Goal: Transaction & Acquisition: Purchase product/service

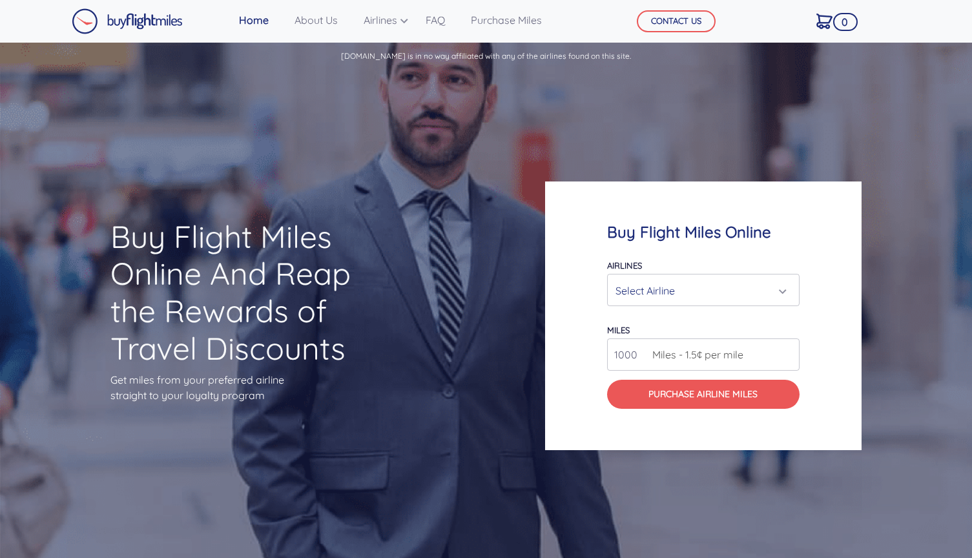
click at [732, 286] on div "Select Airline" at bounding box center [699, 290] width 168 height 25
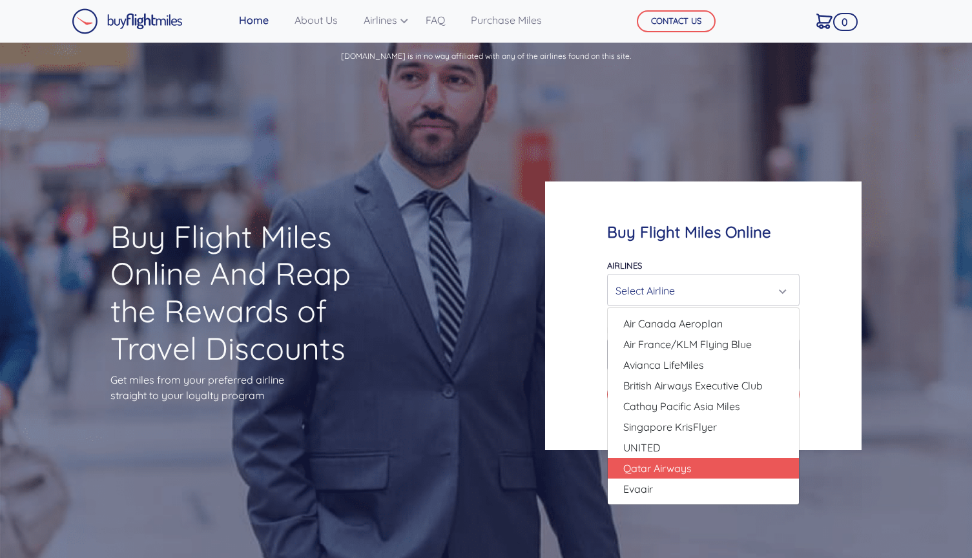
click at [679, 466] on span "Qatar Airways" at bounding box center [657, 467] width 68 height 15
select select "Qatar Airways"
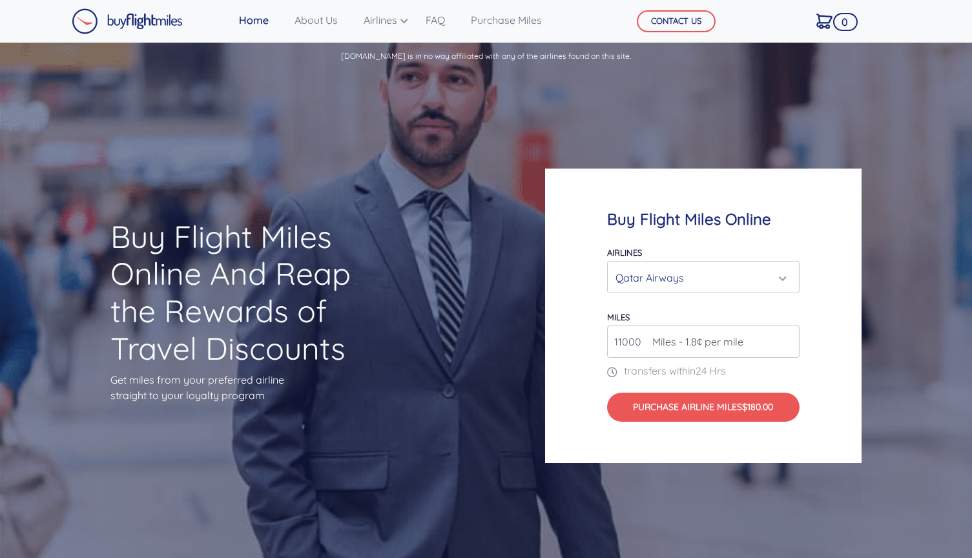
click at [787, 337] on input "11000" at bounding box center [703, 341] width 192 height 32
click at [787, 337] on input "12000" at bounding box center [703, 341] width 192 height 32
click at [787, 337] on input "13000" at bounding box center [703, 341] width 192 height 32
click at [787, 337] on input "14000" at bounding box center [703, 341] width 192 height 32
click at [787, 337] on input "15000" at bounding box center [703, 341] width 192 height 32
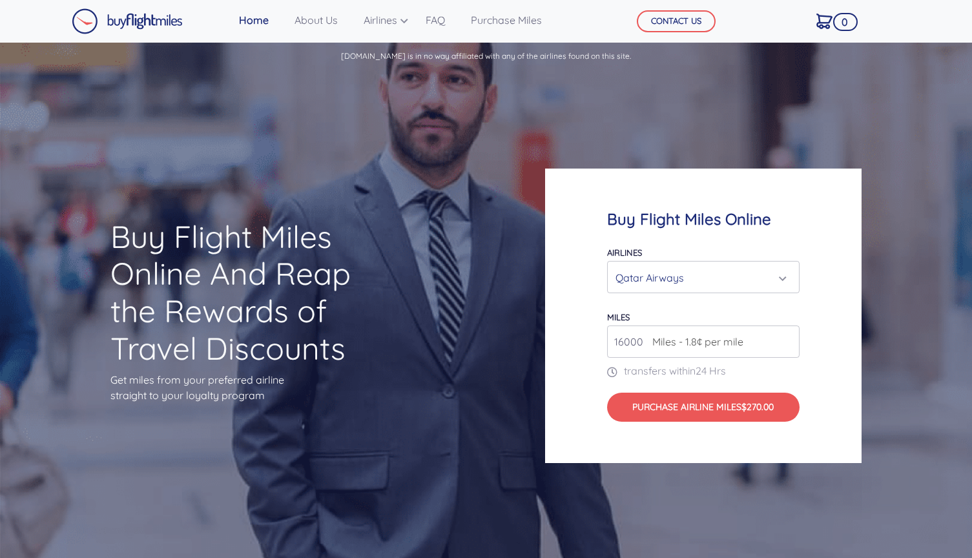
click at [787, 337] on input "16000" at bounding box center [703, 341] width 192 height 32
click at [787, 337] on input "17000" at bounding box center [703, 341] width 192 height 32
click at [787, 337] on input "18000" at bounding box center [703, 341] width 192 height 32
click at [787, 337] on input "19000" at bounding box center [703, 341] width 192 height 32
click at [787, 337] on input "20000" at bounding box center [703, 341] width 192 height 32
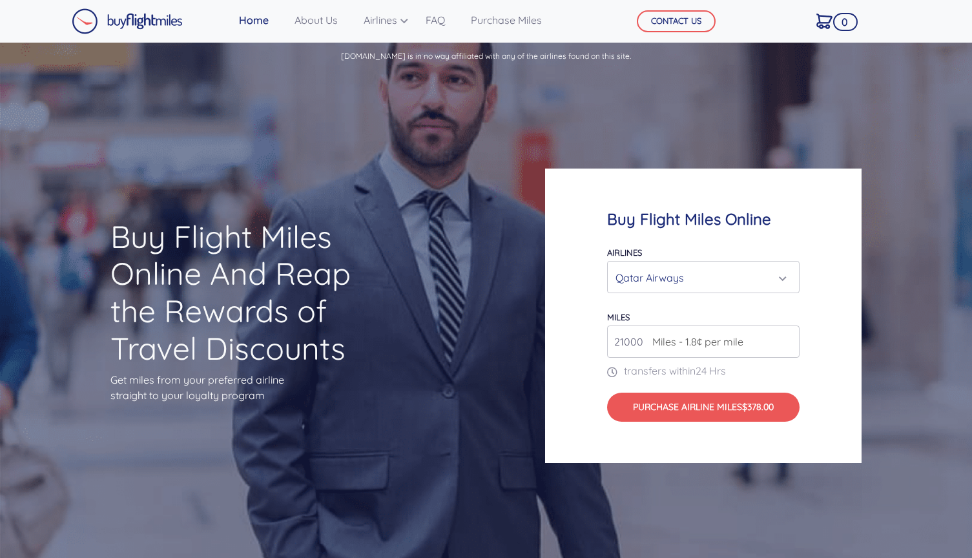
click at [787, 337] on input "21000" at bounding box center [703, 341] width 192 height 32
click at [787, 337] on input "22000" at bounding box center [703, 341] width 192 height 32
click at [787, 337] on input "23000" at bounding box center [703, 341] width 192 height 32
click at [787, 337] on input "24000" at bounding box center [703, 341] width 192 height 32
click at [787, 337] on input "25000" at bounding box center [703, 341] width 192 height 32
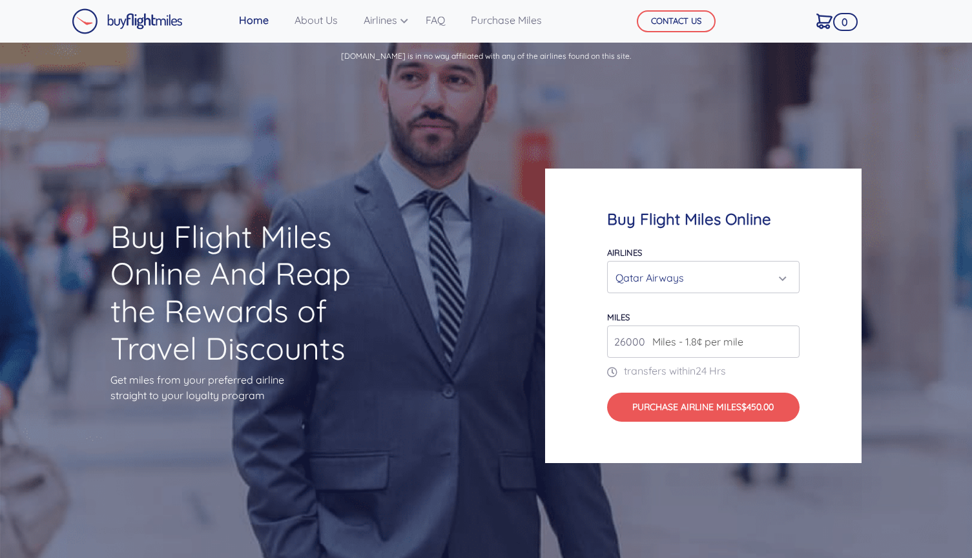
click at [787, 337] on input "26000" at bounding box center [703, 341] width 192 height 32
click at [787, 337] on input "27000" at bounding box center [703, 341] width 192 height 32
click at [787, 337] on input "28000" at bounding box center [703, 341] width 192 height 32
click at [787, 337] on input "29000" at bounding box center [703, 341] width 192 height 32
click at [787, 337] on input "30000" at bounding box center [703, 341] width 192 height 32
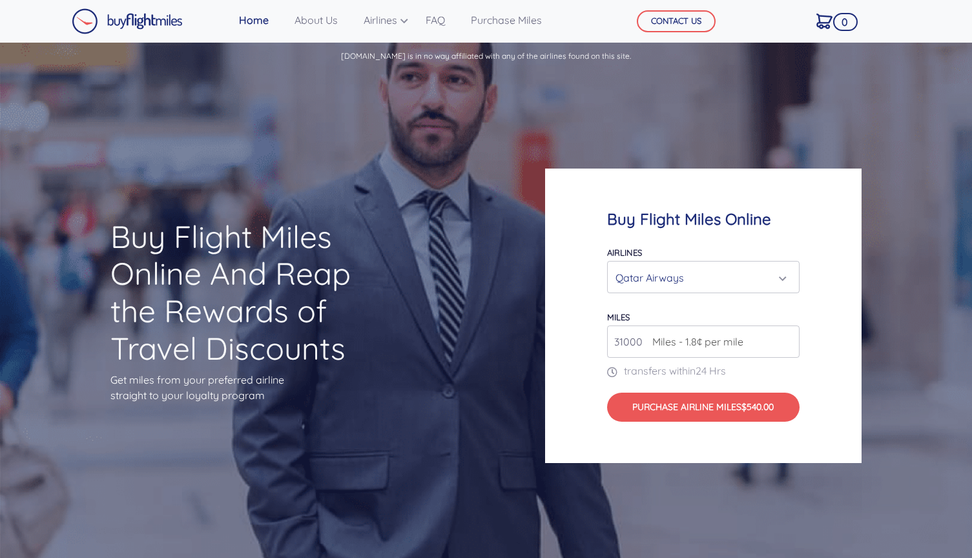
click at [787, 337] on input "31000" at bounding box center [703, 341] width 192 height 32
click at [787, 337] on input "32000" at bounding box center [703, 341] width 192 height 32
click at [787, 337] on input "33000" at bounding box center [703, 341] width 192 height 32
click at [787, 337] on input "34000" at bounding box center [703, 341] width 192 height 32
click at [787, 337] on input "35000" at bounding box center [703, 341] width 192 height 32
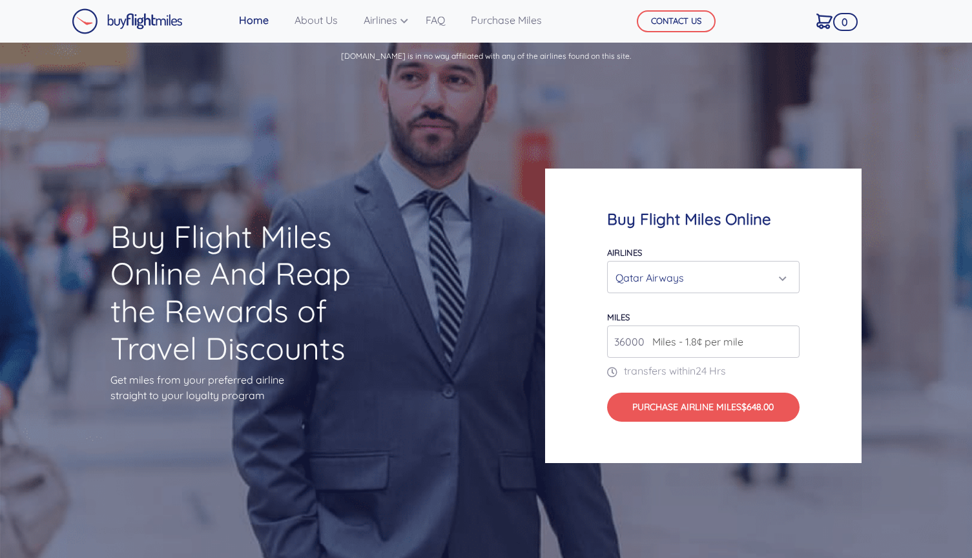
click at [787, 337] on input "36000" at bounding box center [703, 341] width 192 height 32
click at [624, 340] on input "36000" at bounding box center [703, 341] width 192 height 32
click at [618, 340] on input "150000" at bounding box center [703, 341] width 192 height 32
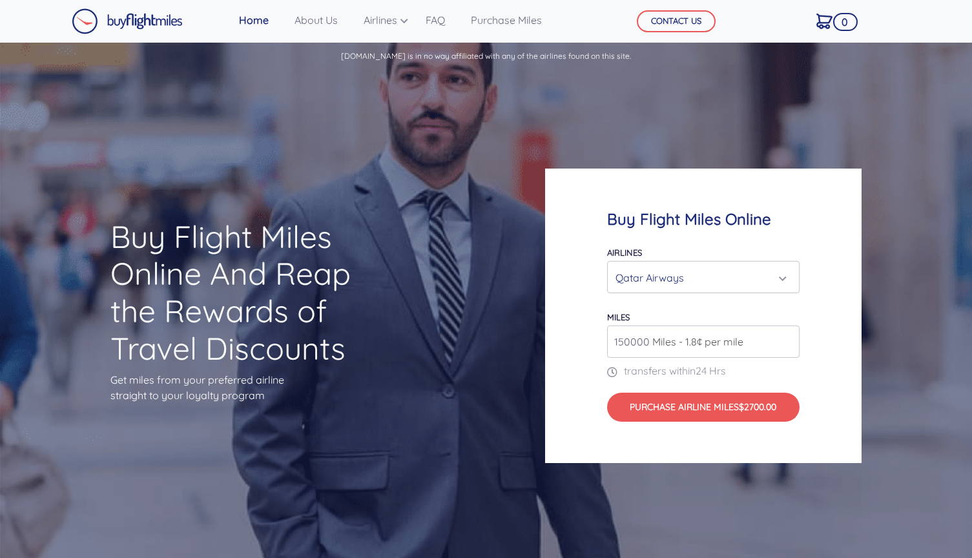
click at [618, 340] on input "150000" at bounding box center [703, 341] width 192 height 32
type input "250000"
click at [835, 333] on div "Buy Flight Miles Online Airlines Air Canada Aeroplan Air France/KLM Flying Blue…" at bounding box center [703, 316] width 316 height 294
